Goal: Task Accomplishment & Management: Use online tool/utility

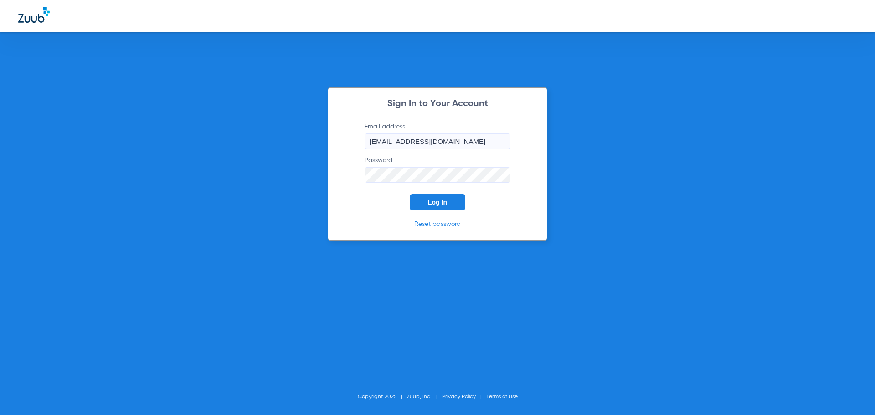
click at [432, 205] on span "Log In" at bounding box center [437, 202] width 19 height 7
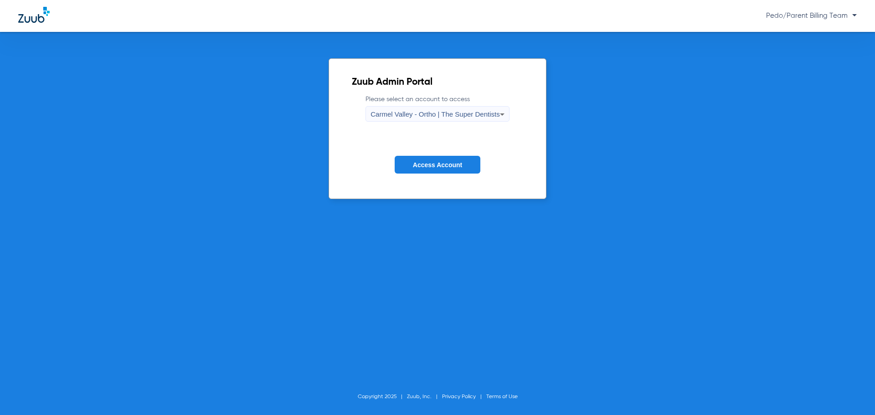
click at [427, 97] on label "Please select an account to access [GEOGRAPHIC_DATA] - Ortho | The Super Dentis…" at bounding box center [438, 108] width 144 height 27
click at [433, 108] on div "Carmel Valley - Ortho | The Super Dentists" at bounding box center [435, 114] width 129 height 15
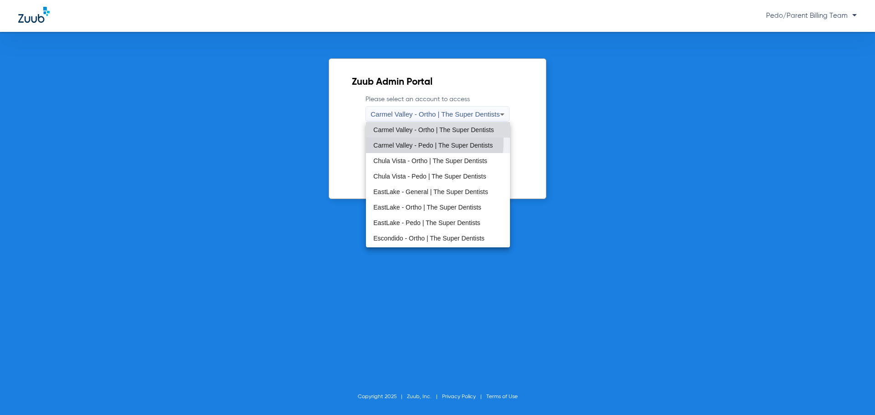
click at [413, 142] on span "Carmel Valley - Pedo | The Super Dentists" at bounding box center [432, 145] width 119 height 6
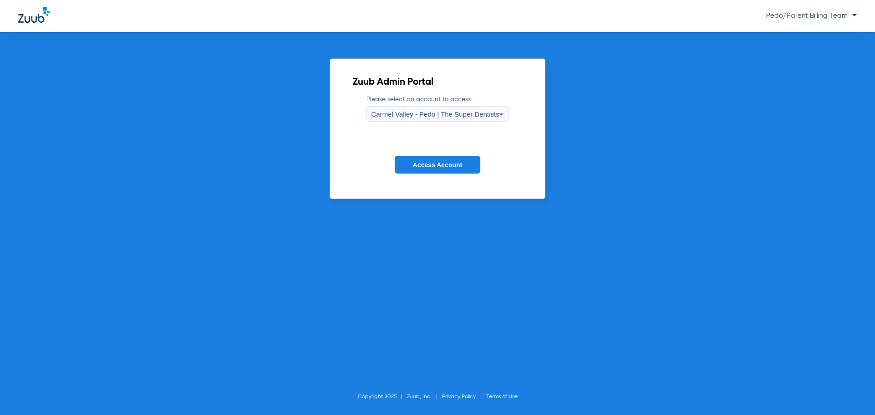
click at [424, 162] on span "Access Account" at bounding box center [437, 164] width 49 height 7
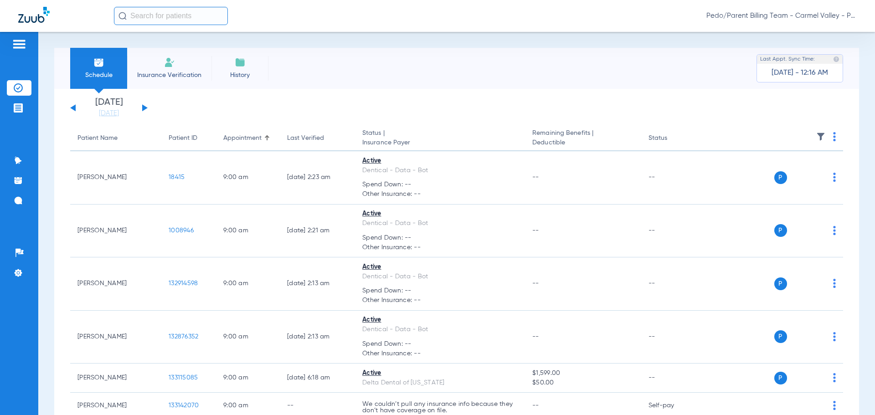
click at [295, 54] on div "Schedule Insurance Verification History Last Appt. Sync Time: [DATE] - 12:16 AM" at bounding box center [456, 68] width 805 height 41
click at [175, 13] on input "text" at bounding box center [171, 16] width 114 height 18
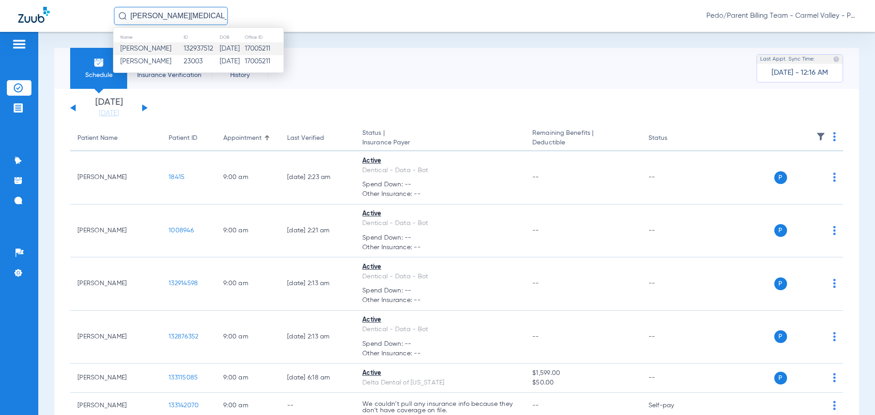
click at [206, 50] on td "132937512" at bounding box center [201, 48] width 36 height 13
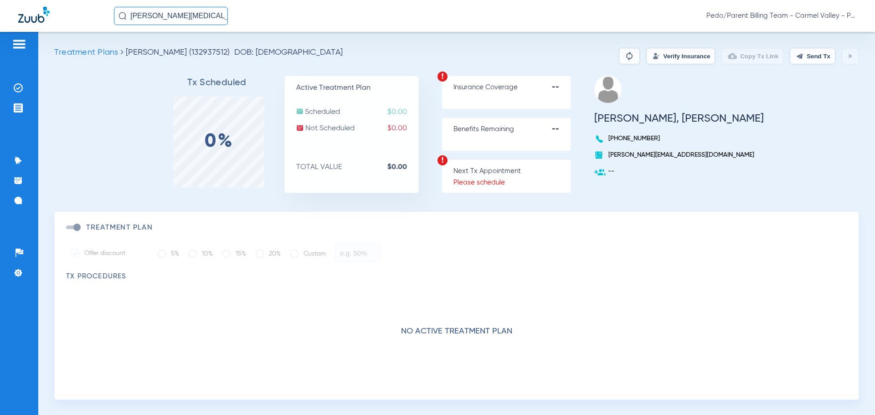
click at [207, 15] on input "[PERSON_NAME][MEDICAL_DATA]" at bounding box center [171, 16] width 114 height 18
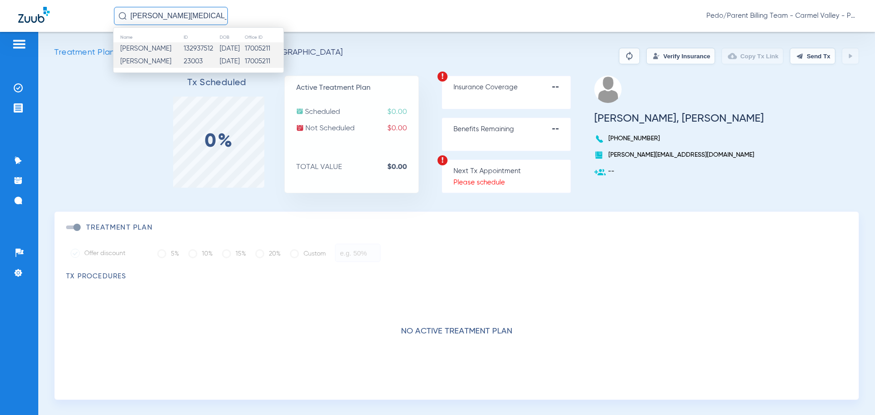
click at [219, 58] on td "[DATE]" at bounding box center [231, 61] width 25 height 13
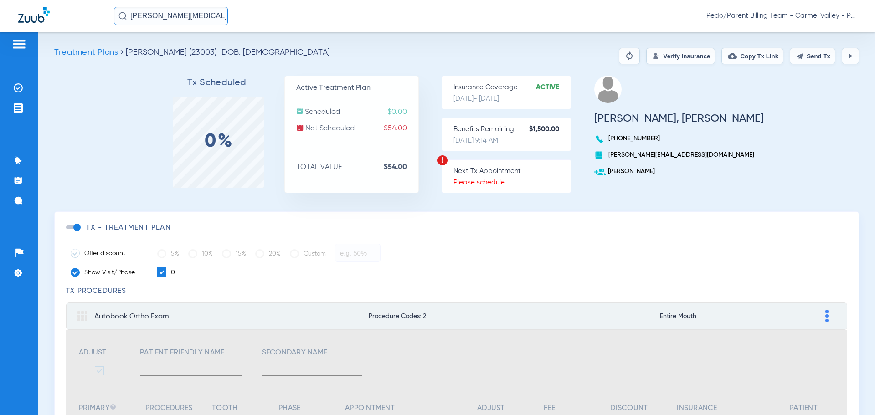
click at [653, 59] on button "Verify Insurance" at bounding box center [680, 56] width 69 height 16
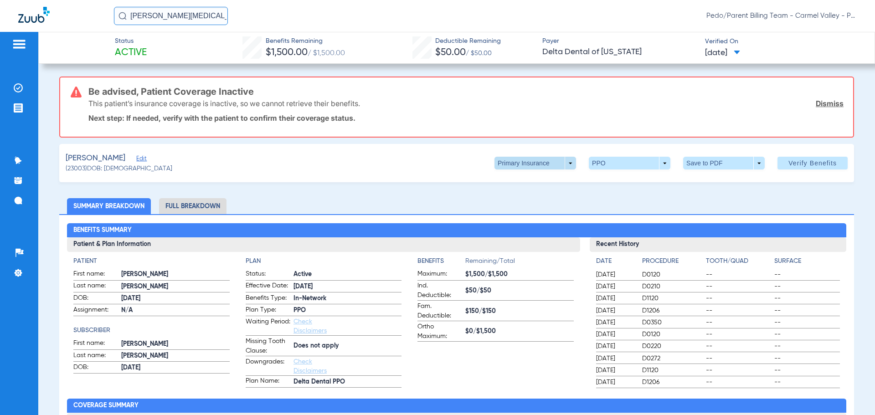
click at [564, 162] on span at bounding box center [536, 163] width 82 height 13
click at [538, 199] on span "Secondary Insurance" at bounding box center [525, 199] width 60 height 6
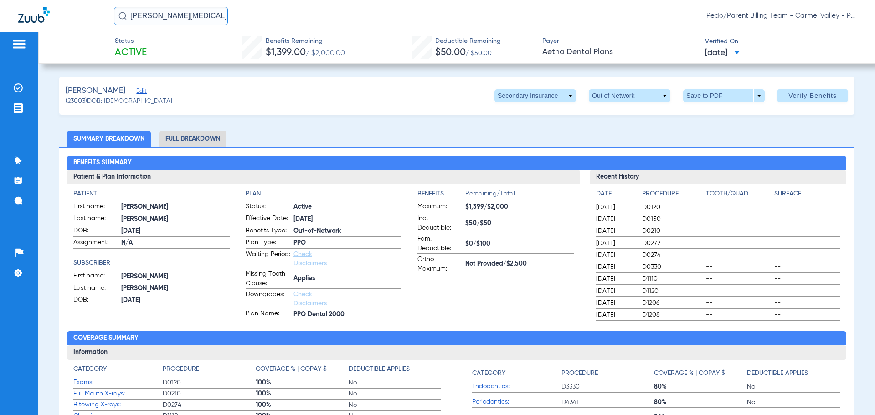
click at [203, 138] on li "Full Breakdown" at bounding box center [192, 139] width 67 height 16
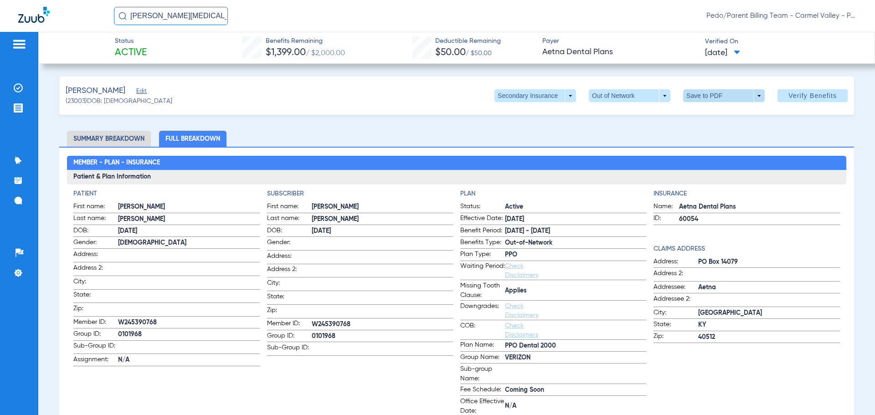
click at [700, 100] on span at bounding box center [724, 95] width 82 height 13
click at [717, 117] on span "Save to PDF" at bounding box center [720, 114] width 36 height 6
click at [569, 26] on div "[PERSON_NAME][MEDICAL_DATA]/Parent Billing Team - Carmel Valley - Pedo | The Su…" at bounding box center [437, 16] width 875 height 32
drag, startPoint x: 180, startPoint y: 17, endPoint x: 130, endPoint y: 15, distance: 50.2
click at [130, 15] on input "[PERSON_NAME][MEDICAL_DATA]" at bounding box center [171, 16] width 114 height 18
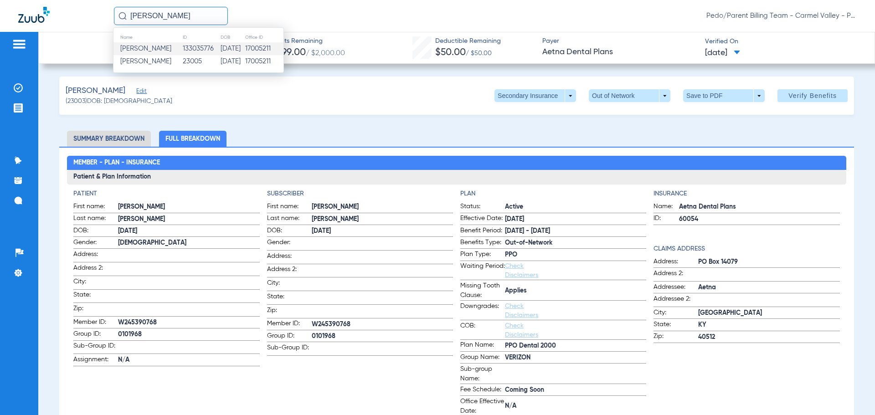
click at [207, 52] on td "133035776" at bounding box center [201, 48] width 38 height 13
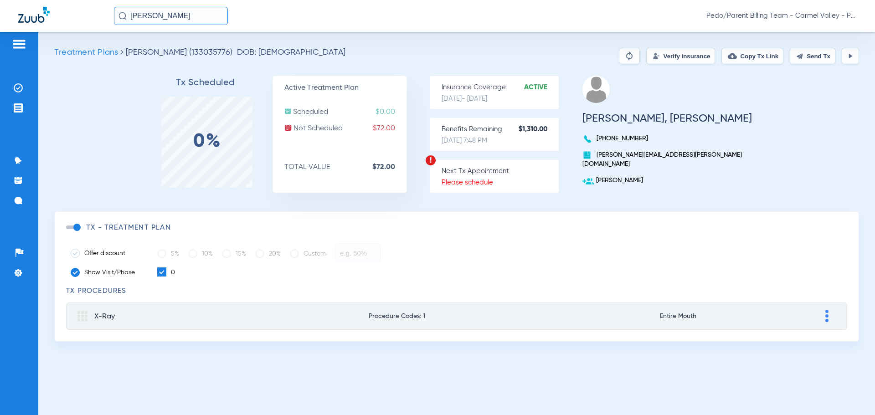
click at [688, 54] on button "Verify Insurance" at bounding box center [680, 56] width 69 height 16
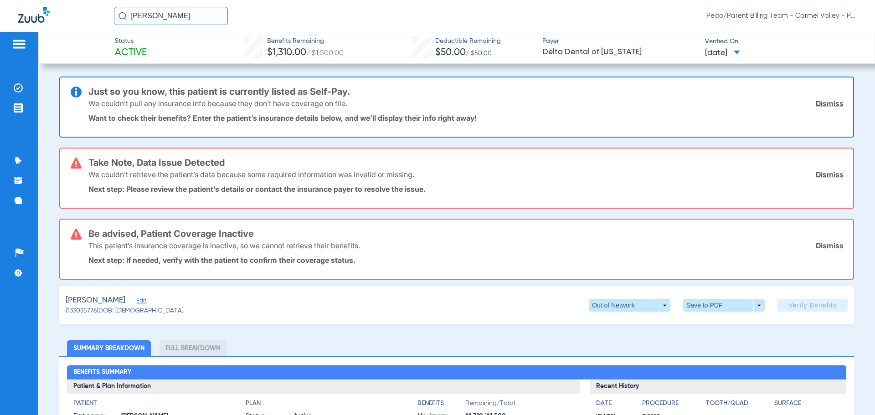
click at [828, 102] on link "Dismiss" at bounding box center [830, 103] width 28 height 9
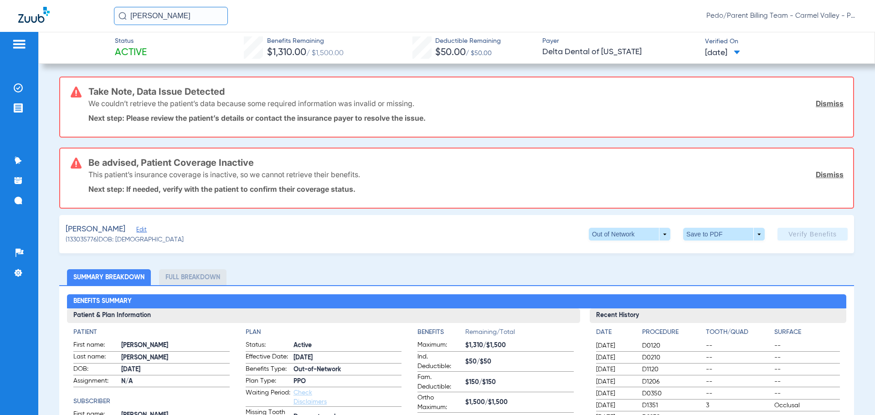
click at [825, 103] on link "Dismiss" at bounding box center [830, 103] width 28 height 9
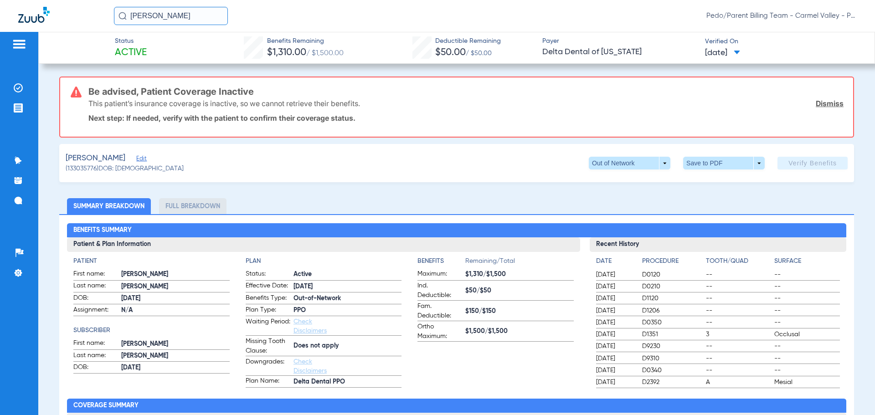
click at [821, 99] on link "Dismiss" at bounding box center [830, 103] width 28 height 9
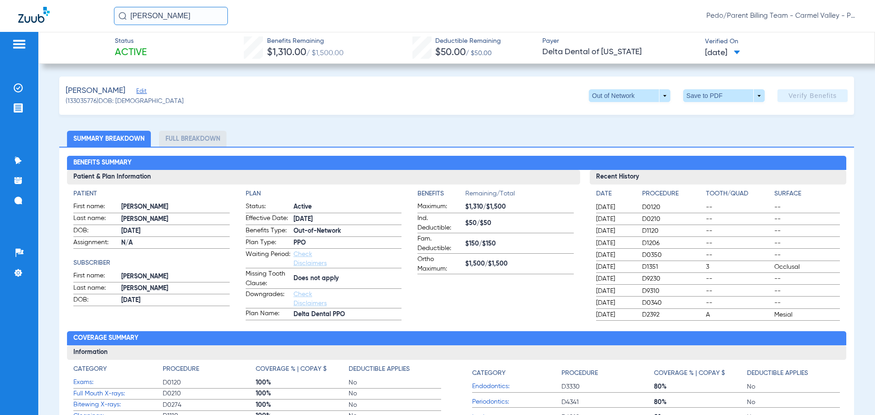
click at [196, 15] on input "[PERSON_NAME]" at bounding box center [171, 16] width 114 height 18
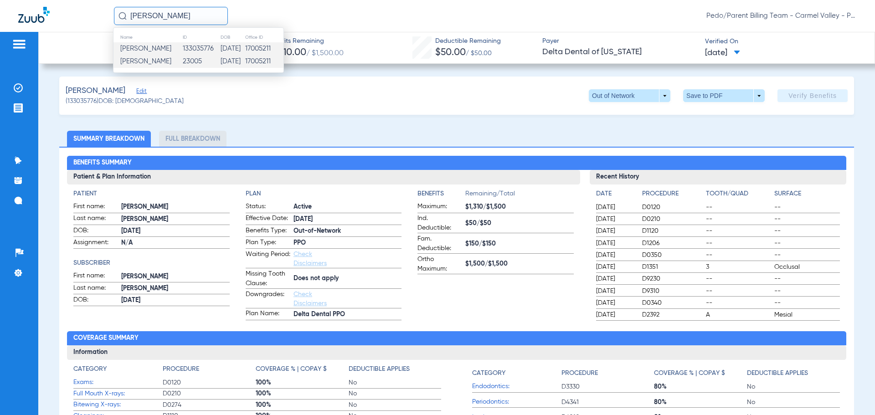
click at [220, 61] on td "[DATE]" at bounding box center [232, 61] width 25 height 13
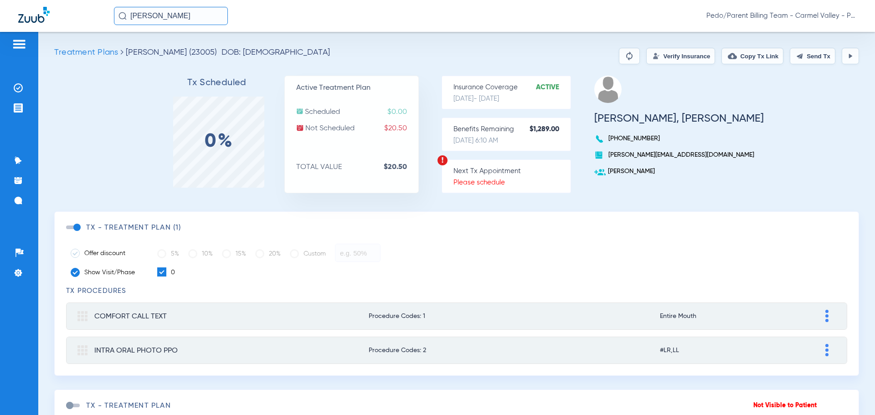
click at [677, 54] on button "Verify Insurance" at bounding box center [680, 56] width 69 height 16
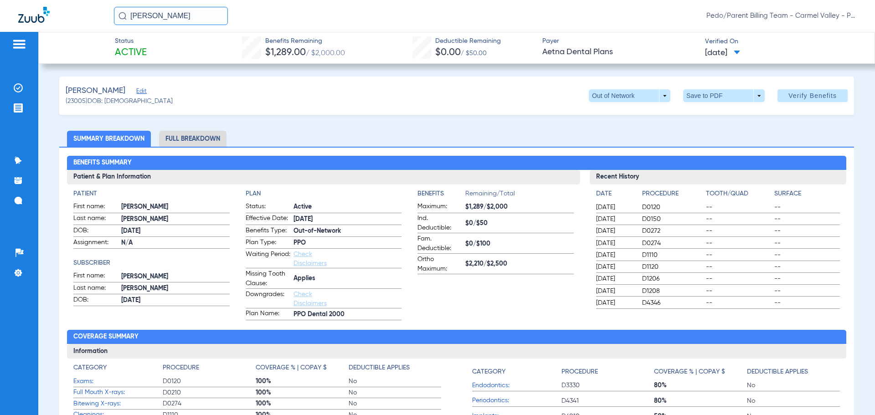
click at [207, 139] on li "Full Breakdown" at bounding box center [192, 139] width 67 height 16
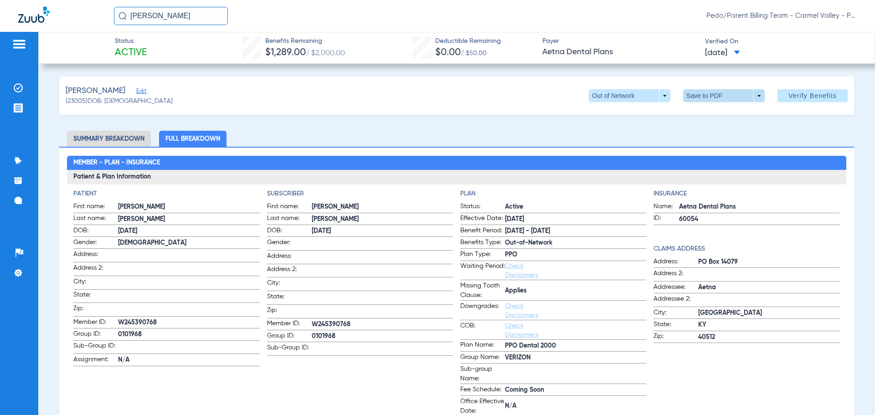
click at [718, 95] on span at bounding box center [724, 96] width 22 height 22
click at [712, 118] on button "insert_drive_file Save to PDF" at bounding box center [711, 114] width 69 height 18
click at [402, 110] on div "[PERSON_NAME] Edit (23005) DOB: [DEMOGRAPHIC_DATA] Out of Network arrow_drop_do…" at bounding box center [456, 96] width 795 height 38
drag, startPoint x: 190, startPoint y: 15, endPoint x: 121, endPoint y: 26, distance: 69.6
click at [121, 26] on div "[PERSON_NAME] Pedo/Parent Billing Team - Carmel Valley - Pedo | The Super Denti…" at bounding box center [437, 16] width 875 height 32
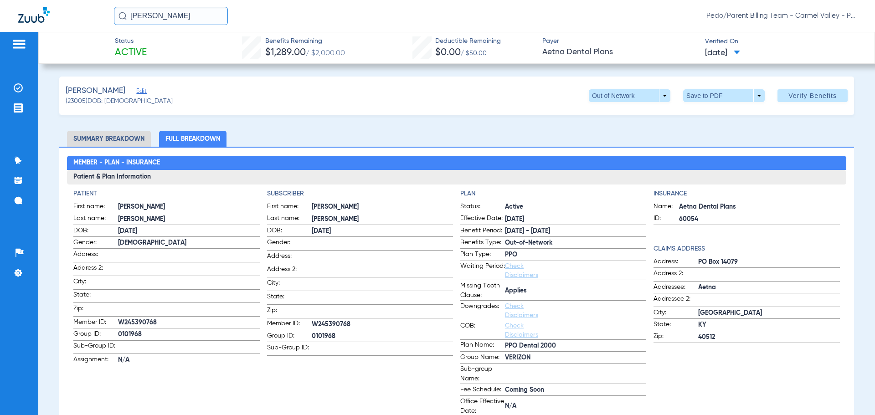
click at [213, 17] on input "[PERSON_NAME]" at bounding box center [171, 16] width 114 height 18
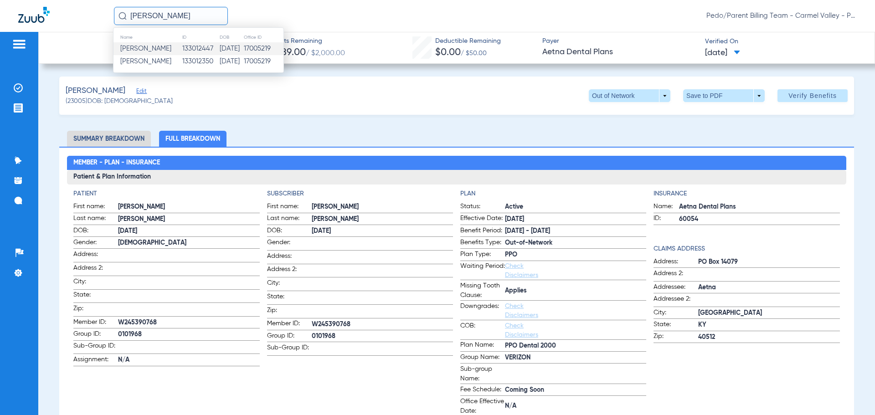
click at [219, 50] on td "[DATE]" at bounding box center [231, 48] width 25 height 13
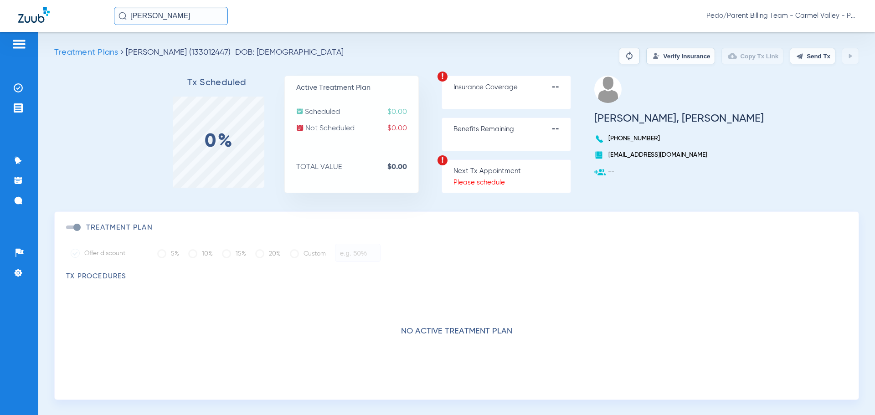
click at [208, 18] on input "[PERSON_NAME]" at bounding box center [171, 16] width 114 height 18
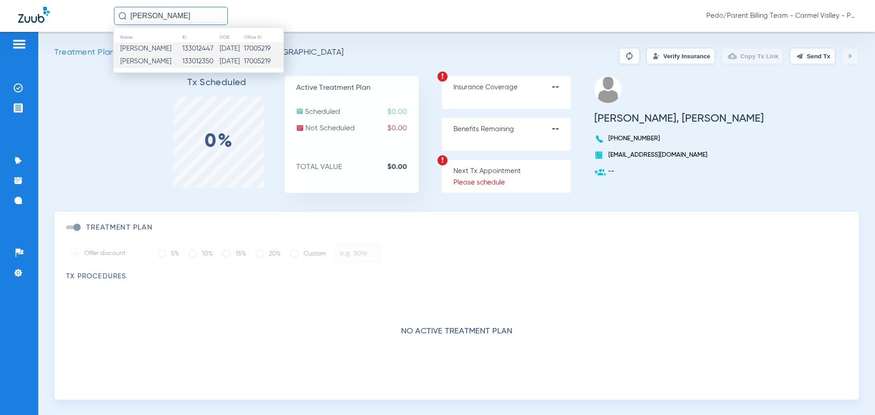
click at [219, 65] on td "[DATE]" at bounding box center [231, 61] width 25 height 13
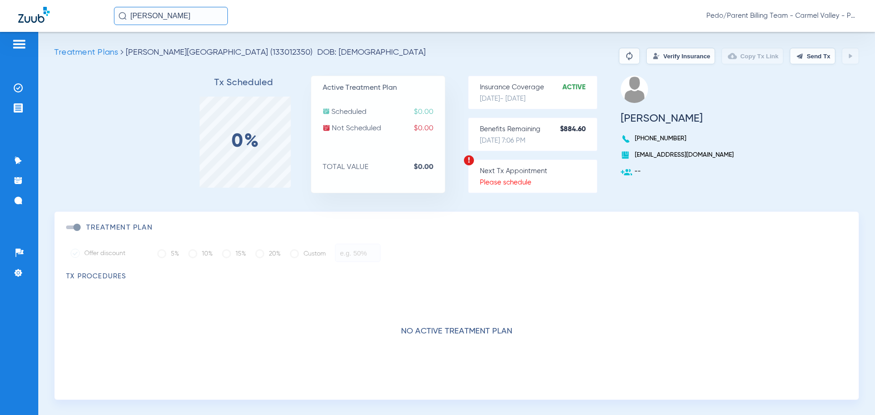
click at [659, 53] on button "Verify Insurance" at bounding box center [680, 56] width 69 height 16
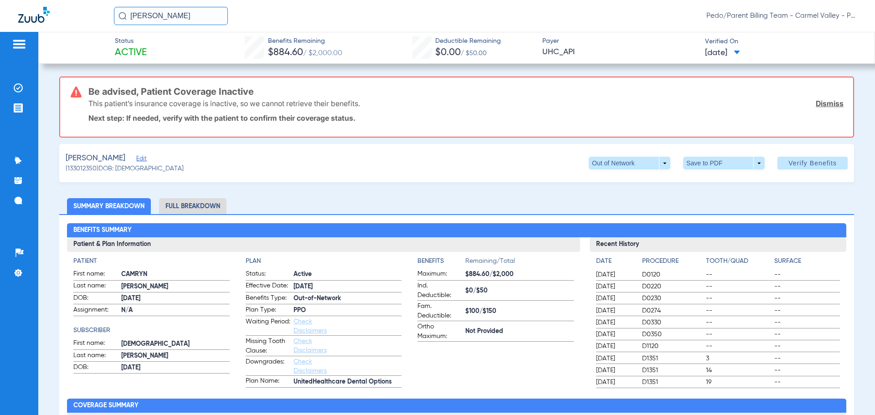
drag, startPoint x: 204, startPoint y: 15, endPoint x: 122, endPoint y: 22, distance: 82.7
click at [122, 22] on input "[PERSON_NAME]" at bounding box center [171, 16] width 114 height 18
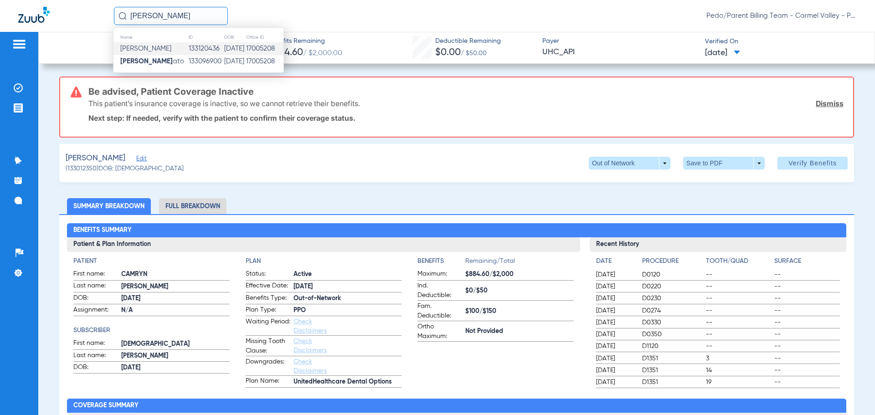
type input "[PERSON_NAME]"
click at [188, 52] on td "133120436" at bounding box center [206, 48] width 36 height 13
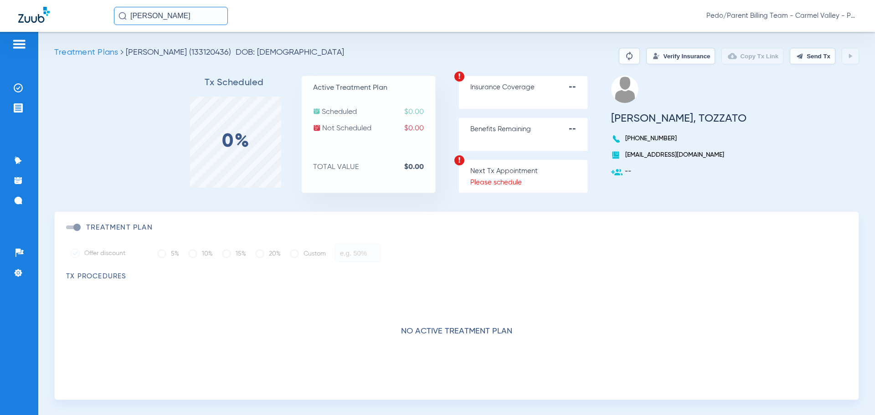
click at [205, 19] on input "[PERSON_NAME]" at bounding box center [171, 16] width 114 height 18
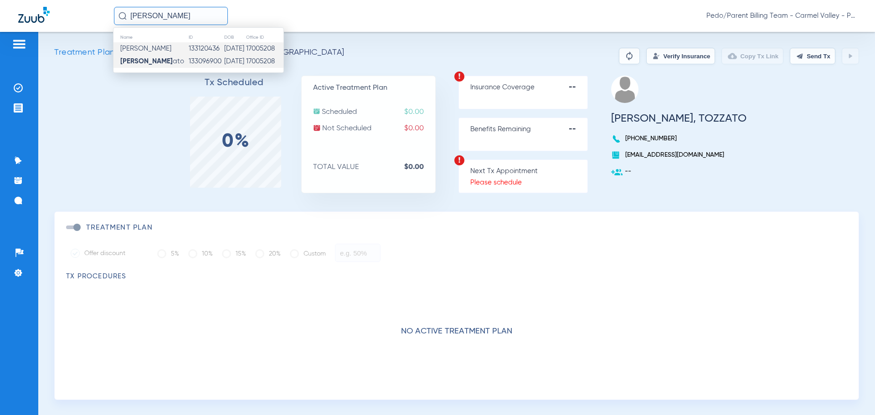
click at [203, 57] on td "133096900" at bounding box center [206, 61] width 36 height 13
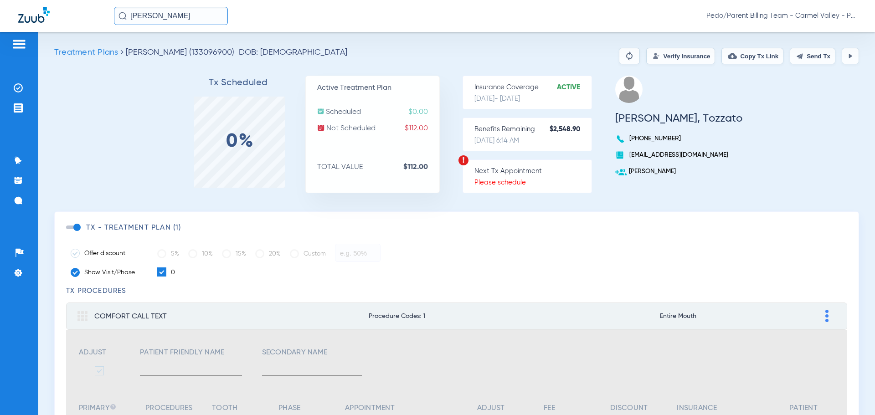
click at [675, 55] on button "Verify Insurance" at bounding box center [680, 56] width 69 height 16
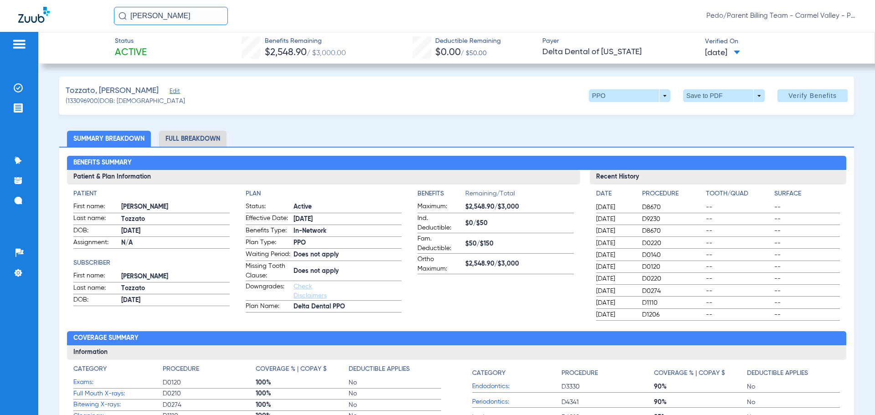
click at [215, 135] on li "Full Breakdown" at bounding box center [192, 139] width 67 height 16
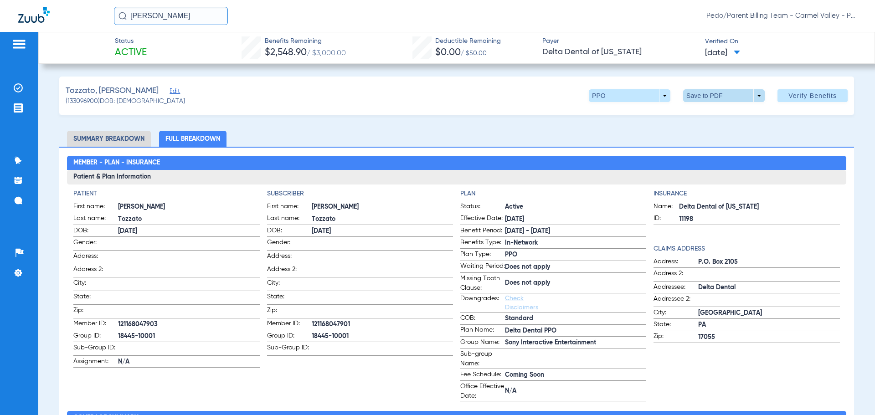
click at [719, 96] on span at bounding box center [724, 96] width 22 height 22
click at [715, 116] on span "Save to PDF" at bounding box center [720, 114] width 36 height 6
click at [345, 112] on div "[PERSON_NAME], [PERSON_NAME] (133096900) DOB: [DEMOGRAPHIC_DATA] PPO arrow_drop…" at bounding box center [456, 96] width 795 height 38
click at [354, 142] on ul "Summary Breakdown Full Breakdown" at bounding box center [456, 139] width 795 height 16
